Goal: Information Seeking & Learning: Find contact information

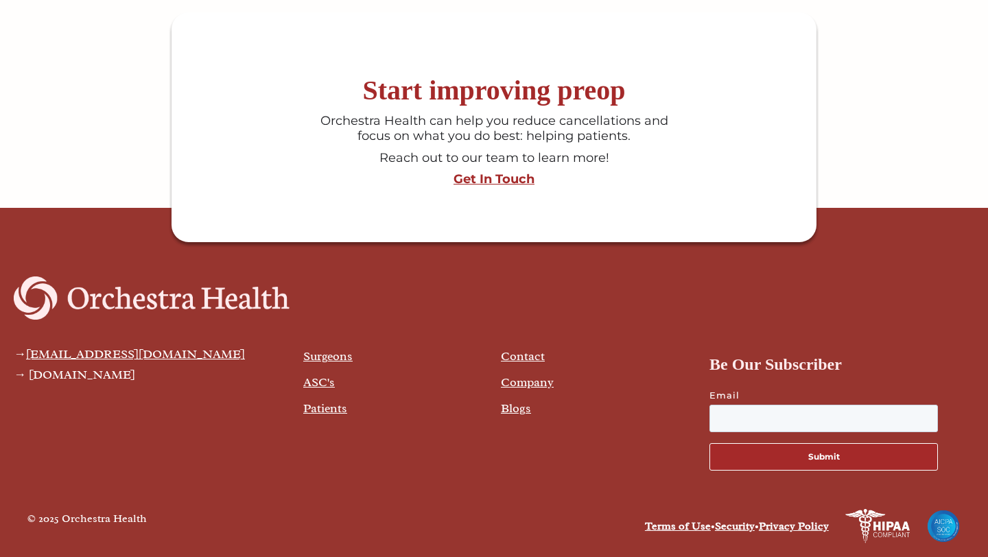
scroll to position [3580, 0]
click at [799, 530] on link "Privacy Policy" at bounding box center [794, 526] width 70 height 14
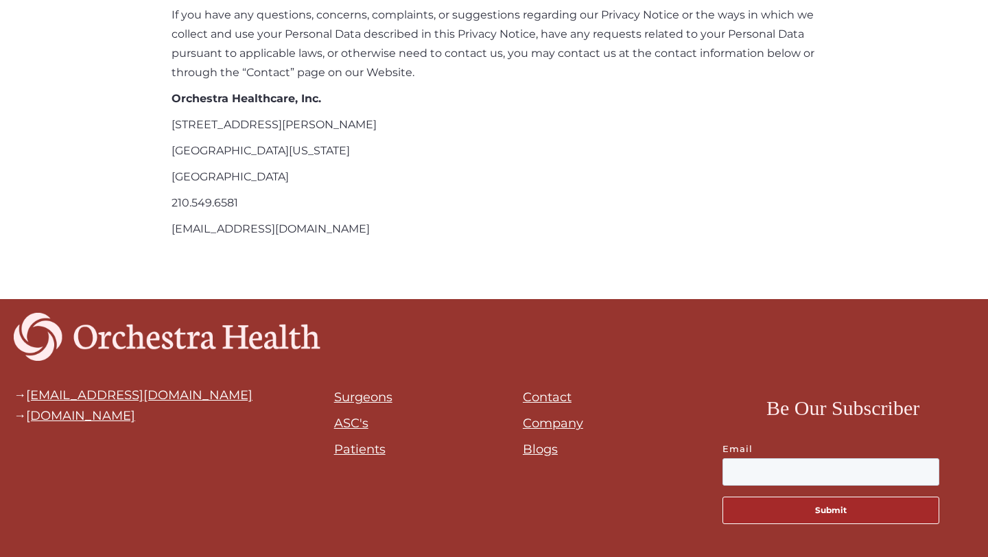
scroll to position [5178, 0]
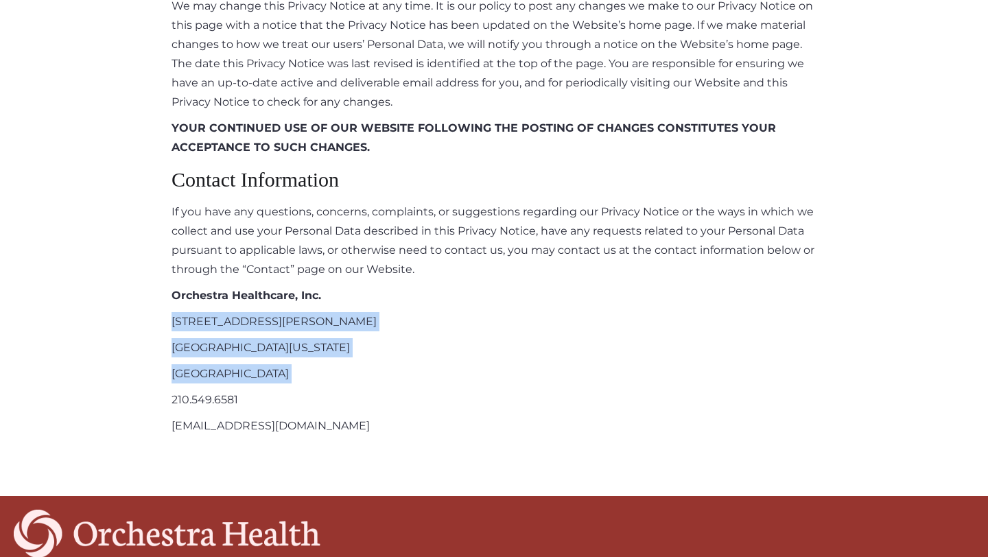
drag, startPoint x: 170, startPoint y: 280, endPoint x: 277, endPoint y: 349, distance: 127.1
copy div "[STREET_ADDRESS][PERSON_NAME][US_STATE]"
